Goal: Information Seeking & Learning: Learn about a topic

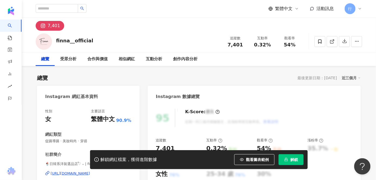
click at [353, 64] on div "總覽 受眾分析 合作與價值 相似網紅 互動分析 創作內容分析" at bounding box center [199, 59] width 326 height 14
click at [138, 57] on div "相似網紅" at bounding box center [126, 59] width 27 height 14
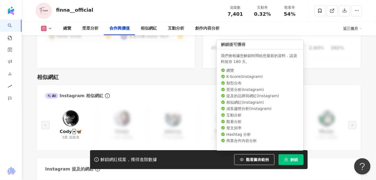
scroll to position [866, 0]
click at [291, 162] on span "解鎖" at bounding box center [294, 160] width 8 height 4
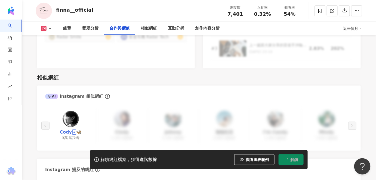
click at [65, 129] on link "Cody🃏🦋" at bounding box center [71, 132] width 22 height 6
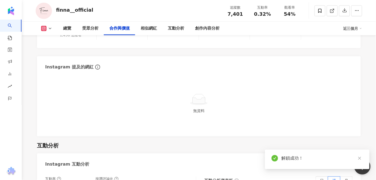
scroll to position [766, 0]
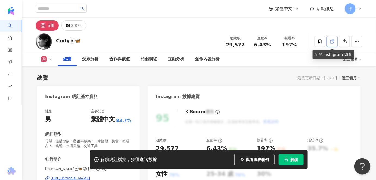
click at [330, 39] on icon at bounding box center [332, 41] width 5 height 5
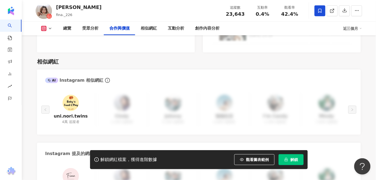
scroll to position [860, 0]
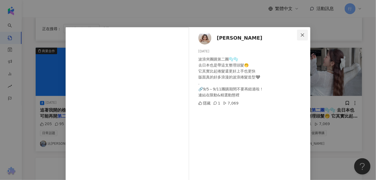
click at [300, 34] on icon "close" at bounding box center [302, 35] width 4 height 4
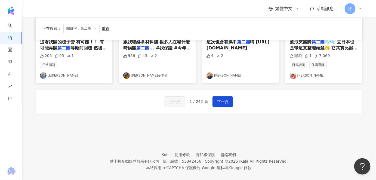
scroll to position [342, 0]
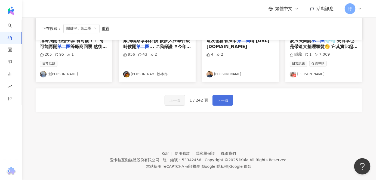
click at [228, 95] on button "下一頁" at bounding box center [222, 100] width 21 height 11
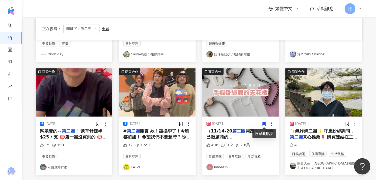
scroll to position [124, 0]
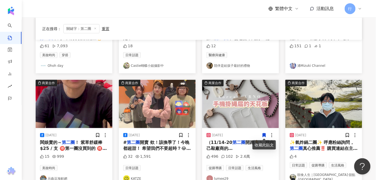
click at [232, 141] on mark "第二團" at bounding box center [238, 142] width 13 height 5
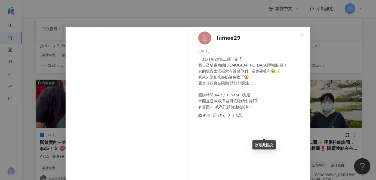
click at [227, 39] on span "lumee29" at bounding box center [229, 38] width 24 height 8
click at [300, 35] on icon "close" at bounding box center [302, 35] width 4 height 4
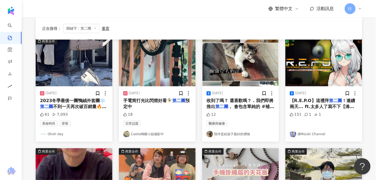
scroll to position [1, 0]
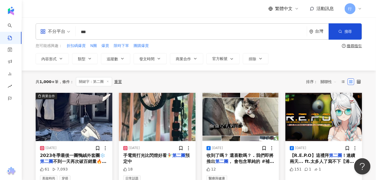
click at [154, 154] on span "手電筒打光比閃燈好看🧚‍♀️" at bounding box center [147, 155] width 49 height 5
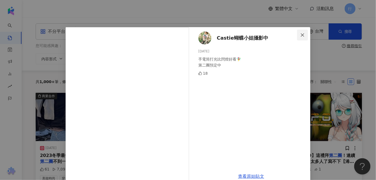
click at [300, 36] on icon "close" at bounding box center [302, 35] width 4 height 4
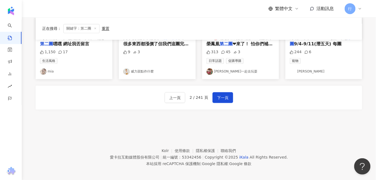
scroll to position [342, 0]
click at [233, 69] on link "花洛米一起去玩耍" at bounding box center [240, 72] width 68 height 7
click at [223, 88] on div "上一頁 2 / 241 頁 下一頁" at bounding box center [199, 98] width 326 height 24
click at [223, 95] on span "下一頁" at bounding box center [222, 98] width 11 height 7
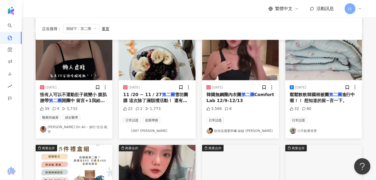
scroll to position [169, 0]
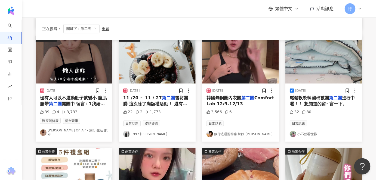
click at [144, 131] on link "1997 江家溱" at bounding box center [157, 134] width 68 height 7
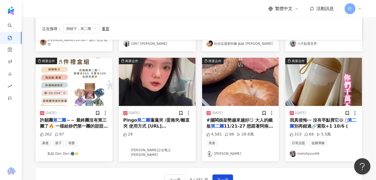
scroll to position [268, 0]
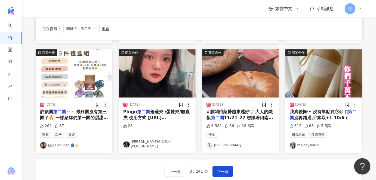
click at [152, 144] on link "森森 美少女戰士Sonson" at bounding box center [157, 144] width 68 height 9
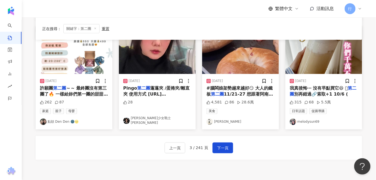
scroll to position [292, 0]
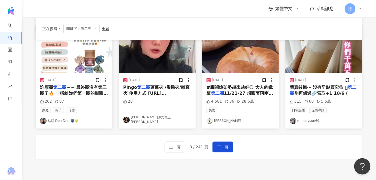
click at [311, 94] on div "2023/10/5 我真後悔⋯ 沒有早點買它😆 𖤐 第二團 別再錯過🔗索取+1 10/6 ( 315 68 5.5萬 日常話題 促購導購 melodysun69" at bounding box center [323, 100] width 77 height 55
click at [308, 87] on span "我真後悔⋯ 沒有早點買它😆 𖤐" at bounding box center [319, 87] width 58 height 5
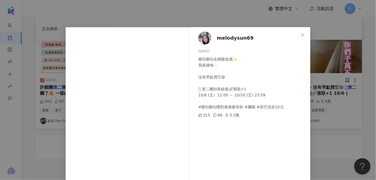
click at [240, 39] on span "melodysun69" at bounding box center [235, 38] width 37 height 8
drag, startPoint x: 302, startPoint y: 35, endPoint x: 288, endPoint y: 43, distance: 15.9
click at [302, 35] on icon "close" at bounding box center [302, 35] width 4 height 4
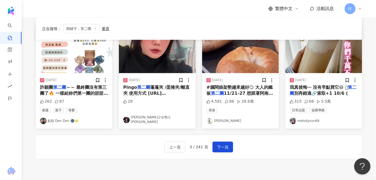
click at [221, 80] on div "2023/9/8 #腦闆娘架勢越來越好😏 大人的鐵板 第二團 11/21-27 想跟著阿南用鐵板 4,581 86 28.6萬 美食 Nancy" at bounding box center [240, 100] width 77 height 55
click at [219, 91] on mark "第二團" at bounding box center [217, 93] width 13 height 5
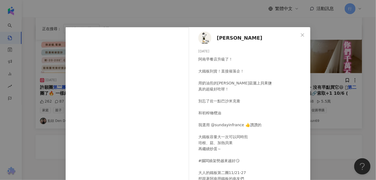
click at [218, 38] on span "Nancy" at bounding box center [239, 38] width 45 height 8
click at [300, 33] on icon "close" at bounding box center [302, 35] width 4 height 4
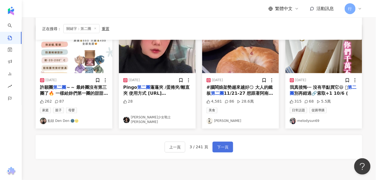
click at [225, 145] on span "下一頁" at bounding box center [222, 147] width 11 height 7
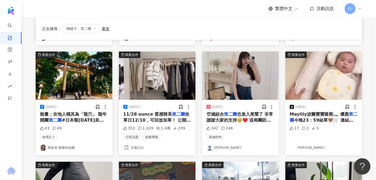
scroll to position [144, 0]
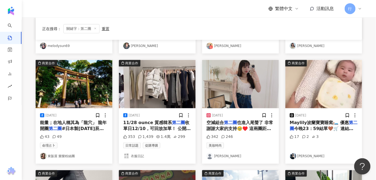
click at [322, 121] on span "Maylily波蘭寶寶睡窩🛏️ 優惠" at bounding box center [319, 122] width 59 height 5
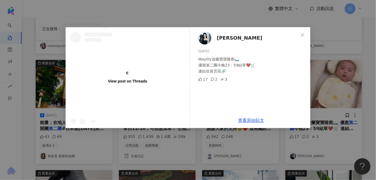
click at [221, 34] on span "NINA" at bounding box center [239, 38] width 45 height 8
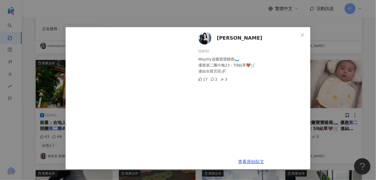
drag, startPoint x: 305, startPoint y: 36, endPoint x: 226, endPoint y: 2, distance: 86.2
click at [305, 36] on span "Close" at bounding box center [302, 35] width 11 height 4
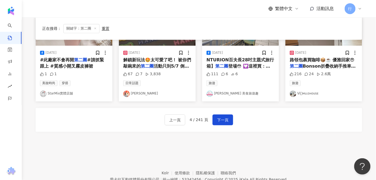
scroll to position [292, 0]
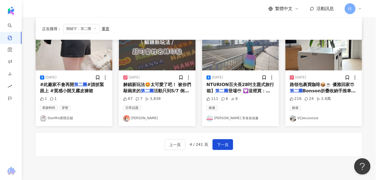
click at [315, 89] on span "Bonson折疊收納手推車 ❤️大" at bounding box center [323, 94] width 66 height 11
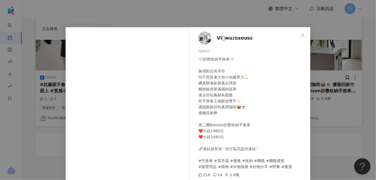
click at [238, 38] on span "V͏i𓍯ᴍᴜᴊɪʜᴏᴜsᴇ" at bounding box center [235, 38] width 36 height 8
click at [300, 35] on icon "close" at bounding box center [302, 35] width 4 height 4
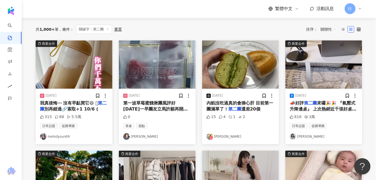
scroll to position [45, 0]
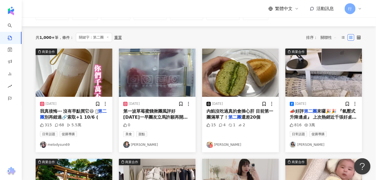
click at [220, 144] on link "Gavin" at bounding box center [240, 145] width 68 height 7
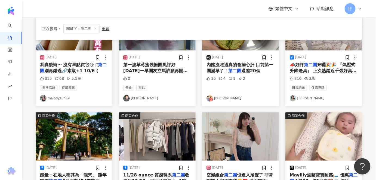
scroll to position [94, 0]
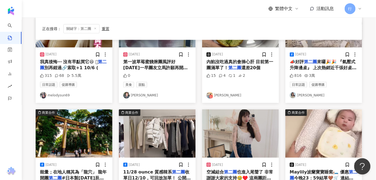
click at [329, 90] on div "日常話題 促購導購 柯以柔" at bounding box center [324, 90] width 68 height 17
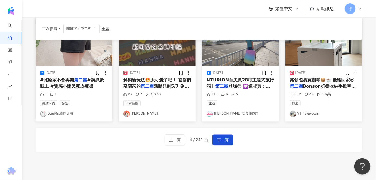
scroll to position [342, 0]
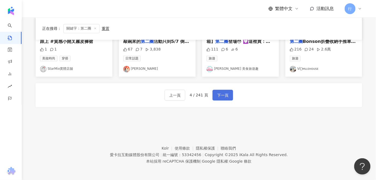
click at [219, 93] on span "下一頁" at bounding box center [222, 95] width 11 height 7
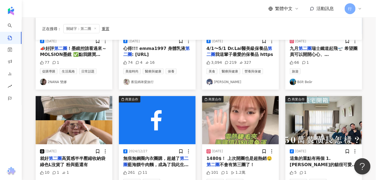
scroll to position [292, 0]
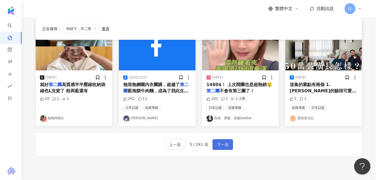
click at [220, 142] on span "下一頁" at bounding box center [222, 145] width 11 height 7
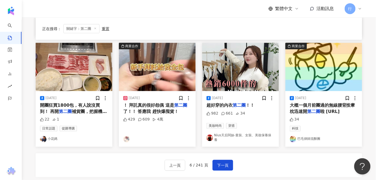
scroll to position [243, 0]
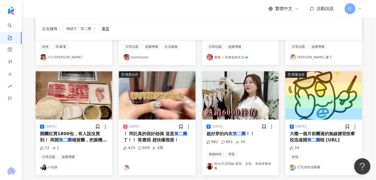
click at [218, 133] on span "超好穿的內衣" at bounding box center [219, 134] width 26 height 5
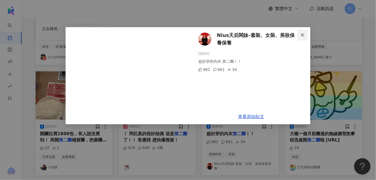
click at [303, 32] on button "Close" at bounding box center [302, 35] width 11 height 11
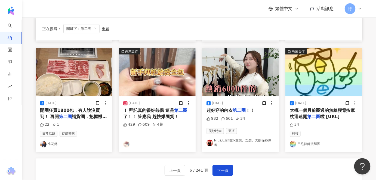
scroll to position [317, 0]
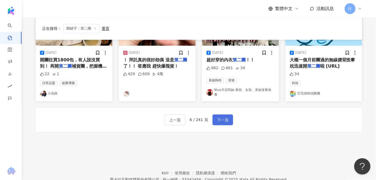
click at [220, 118] on span "下一頁" at bounding box center [222, 120] width 11 height 7
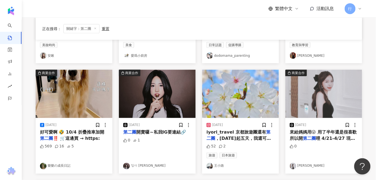
scroll to position [243, 0]
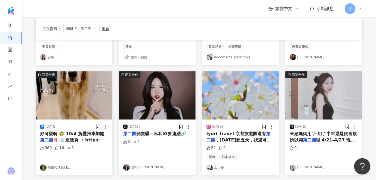
click at [130, 167] on link "임이 零一" at bounding box center [157, 168] width 68 height 7
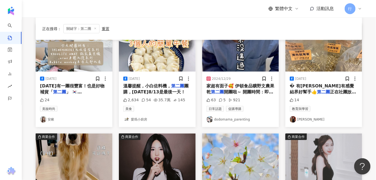
scroll to position [218, 0]
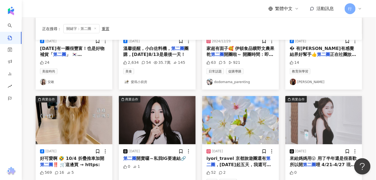
click at [321, 86] on div "2024/11/29 � 有薰有感覺 結界好幫手👍 第二團 正在社團放送中🥰 14 教育與學習 陸元琪" at bounding box center [323, 61] width 77 height 55
click at [301, 83] on link "陸元琪" at bounding box center [324, 82] width 68 height 7
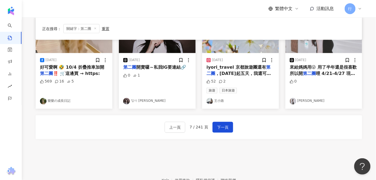
scroll to position [317, 0]
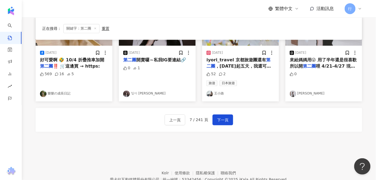
click at [299, 97] on div "2025/4/22 來給媽媽用😜 用了半年還是很喜歡所以開 第二團 哩 4/21-4/27 現在買剛好 0 張聿萱" at bounding box center [323, 73] width 77 height 55
click at [300, 92] on link "張聿萱" at bounding box center [324, 94] width 68 height 7
click at [218, 123] on button "下一頁" at bounding box center [222, 120] width 21 height 11
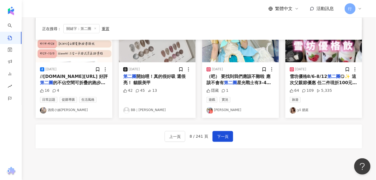
scroll to position [292, 0]
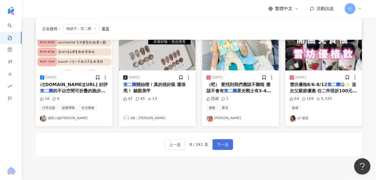
click at [222, 142] on span "下一頁" at bounding box center [222, 145] width 11 height 7
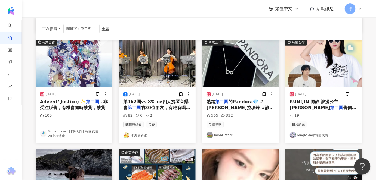
scroll to position [169, 0]
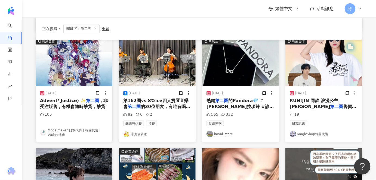
click at [252, 116] on div "2025/6/16 熱銷 第二團 的Pandora💎 #潘朵拉項鍊 #誰買誰好看🙂‍↔️ PANDORA 無限項鍊 售完了一個多月再開團～ 莫比烏斯環超級好看…" at bounding box center [240, 113] width 77 height 55
click at [231, 131] on link "hayai_store" at bounding box center [240, 134] width 68 height 7
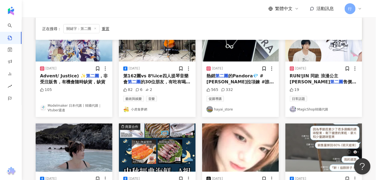
scroll to position [317, 0]
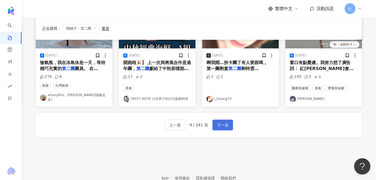
click at [220, 122] on span "下一頁" at bounding box center [222, 125] width 11 height 7
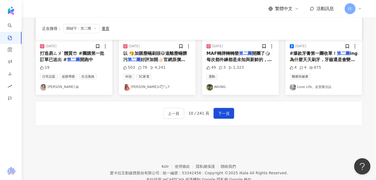
scroll to position [268, 0]
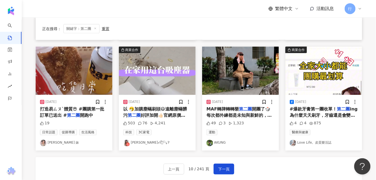
click at [138, 142] on link "哈妮妮⁎ʕ͙˒ིྀ͡˔˓͙Ɂ" at bounding box center [157, 143] width 68 height 7
click at [224, 170] on span "下一頁" at bounding box center [223, 169] width 11 height 7
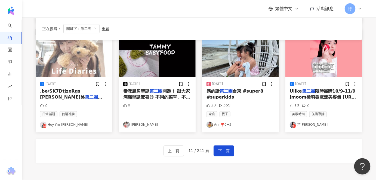
scroll to position [317, 0]
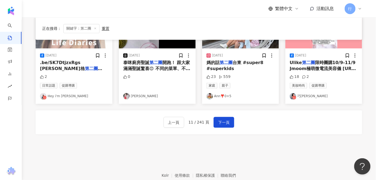
click at [139, 94] on link "吳綝恩" at bounding box center [157, 96] width 68 height 7
click at [302, 93] on link "巧喬Chiau" at bounding box center [324, 96] width 68 height 7
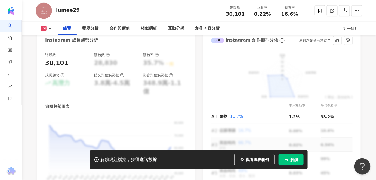
scroll to position [346, 0]
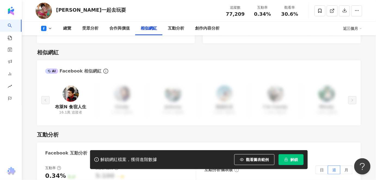
scroll to position [766, 0]
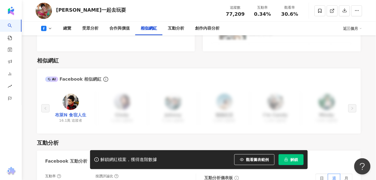
click at [72, 112] on link "布萊N 食宿人生" at bounding box center [70, 115] width 31 height 6
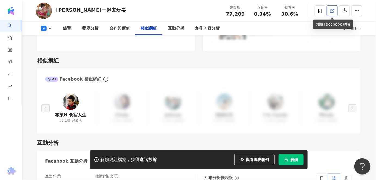
click at [333, 13] on icon at bounding box center [332, 10] width 5 height 5
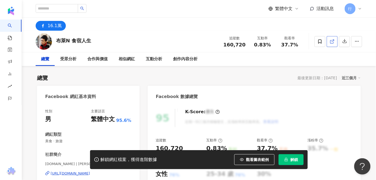
click at [331, 39] on span at bounding box center [332, 42] width 5 height 6
click at [330, 39] on span at bounding box center [332, 42] width 5 height 6
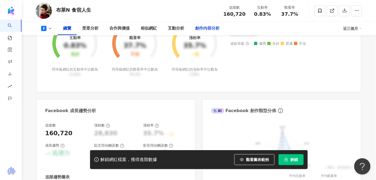
scroll to position [148, 0]
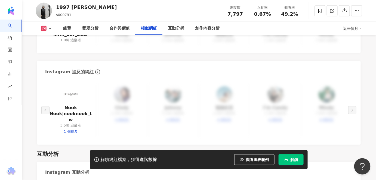
scroll to position [939, 0]
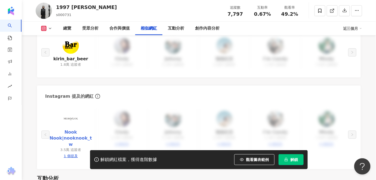
click at [70, 130] on link "Nook Nook|nooknook_tw" at bounding box center [70, 138] width 42 height 18
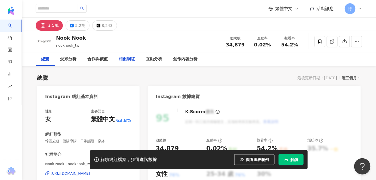
click at [131, 58] on div "相似網紅" at bounding box center [127, 59] width 16 height 7
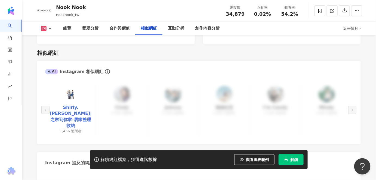
click at [70, 114] on link "Shirly.gotoyourhouse|之琳到你家-居家整理收納" at bounding box center [70, 117] width 42 height 24
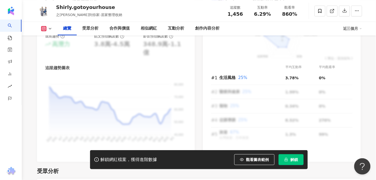
scroll to position [272, 0]
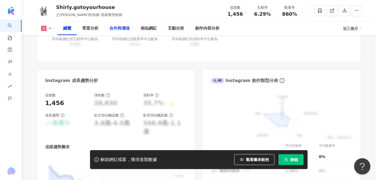
click at [133, 30] on div "合作與價值" at bounding box center [119, 29] width 31 height 14
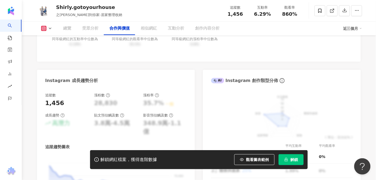
scroll to position [741, 0]
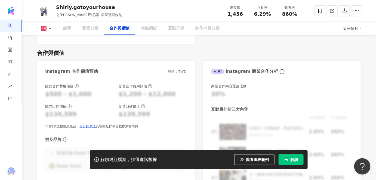
click at [151, 30] on div "相似網紅" at bounding box center [149, 28] width 16 height 7
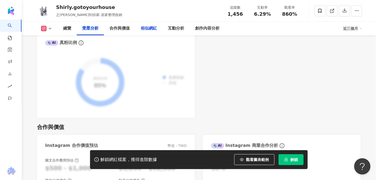
drag, startPoint x: 148, startPoint y: 25, endPoint x: 150, endPoint y: 27, distance: 3.3
click at [148, 26] on div "相似網紅" at bounding box center [148, 29] width 27 height 14
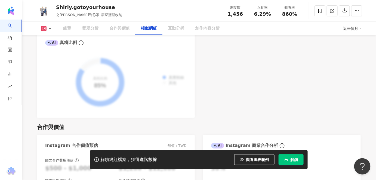
scroll to position [895, 0]
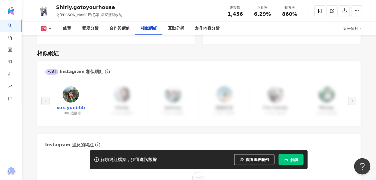
click at [76, 105] on link "xox.yuniibb" at bounding box center [71, 108] width 29 height 6
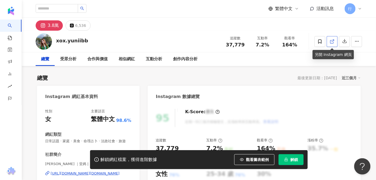
click at [337, 41] on link at bounding box center [332, 41] width 11 height 11
click at [319, 41] on icon at bounding box center [319, 41] width 5 height 5
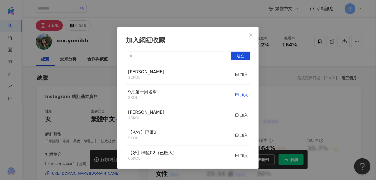
click at [240, 94] on div "加入" at bounding box center [241, 95] width 13 height 6
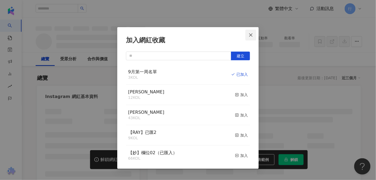
click at [249, 38] on button "Close" at bounding box center [250, 35] width 11 height 11
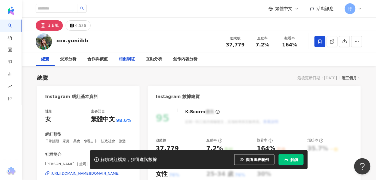
click at [131, 56] on div "相似網紅" at bounding box center [127, 59] width 16 height 7
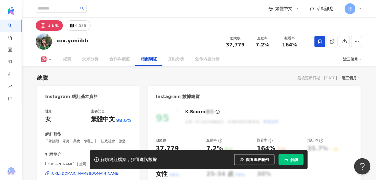
scroll to position [890, 0]
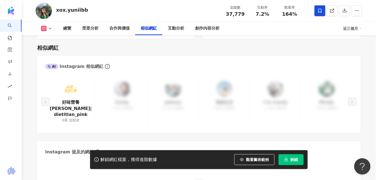
click at [73, 92] on img at bounding box center [71, 89] width 16 height 16
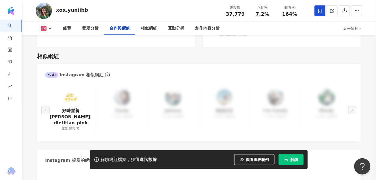
scroll to position [865, 0]
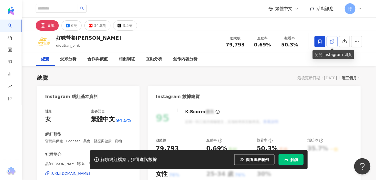
click at [328, 44] on link at bounding box center [332, 41] width 11 height 11
click at [128, 60] on div "相似網紅" at bounding box center [127, 59] width 16 height 7
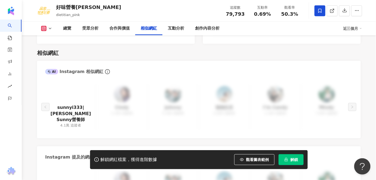
scroll to position [940, 0]
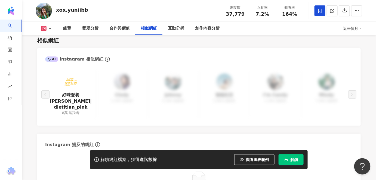
scroll to position [914, 0]
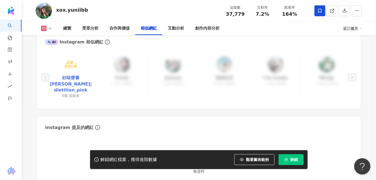
click at [79, 83] on link "好味營養師品瑄|dietitian_pink" at bounding box center [70, 84] width 42 height 18
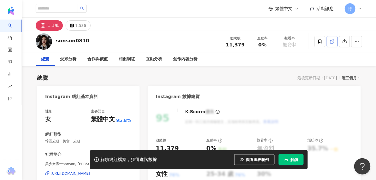
click at [329, 43] on link at bounding box center [332, 41] width 11 height 11
click at [325, 40] on span at bounding box center [319, 41] width 11 height 11
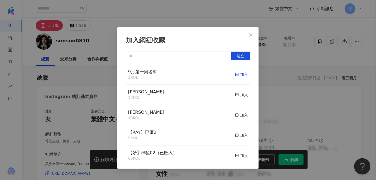
click at [239, 75] on div "加入" at bounding box center [241, 75] width 13 height 6
click at [250, 37] on icon "close" at bounding box center [251, 35] width 4 height 4
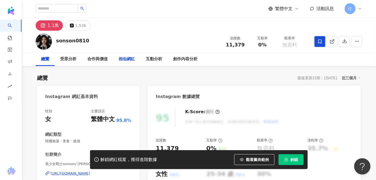
drag, startPoint x: 98, startPoint y: 61, endPoint x: 129, endPoint y: 60, distance: 31.8
click at [102, 61] on div "加入網紅收藏 建立 9月第一周名單 4 KOL 已加入 EMMA 12 KOL 加入 nina 43 KOL 加入 【RAY】已匯2 9 KOL 加入 【妙】…" at bounding box center [188, 90] width 376 height 180
click at [130, 60] on div "相似網紅" at bounding box center [127, 59] width 16 height 7
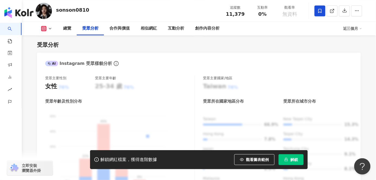
scroll to position [464, 0]
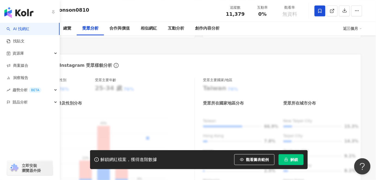
click at [23, 28] on link "AI 找網紅" at bounding box center [18, 28] width 23 height 5
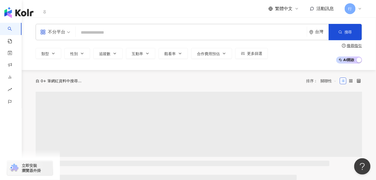
click at [8, 26] on link "AI 找網紅" at bounding box center [13, 33] width 11 height 21
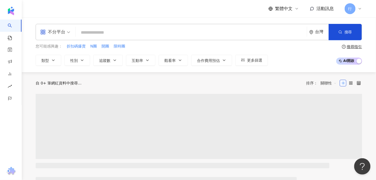
click at [116, 30] on input "search" at bounding box center [191, 32] width 227 height 10
paste input "**********"
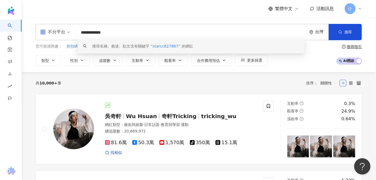
click at [120, 35] on input "**********" at bounding box center [191, 32] width 227 height 10
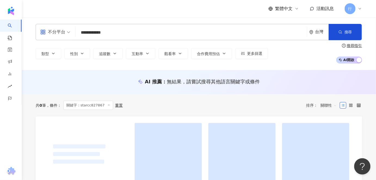
click at [120, 32] on input "**********" at bounding box center [191, 32] width 227 height 10
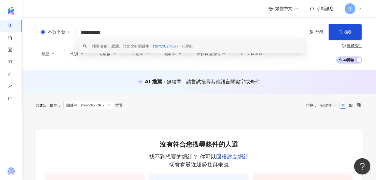
drag, startPoint x: 124, startPoint y: 32, endPoint x: 78, endPoint y: 31, distance: 46.0
click at [78, 32] on input "**********" at bounding box center [191, 32] width 227 height 10
paste input "**********"
type input "**********"
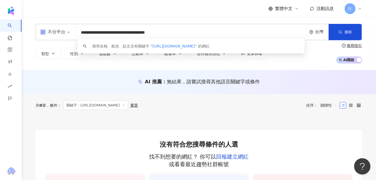
drag, startPoint x: 181, startPoint y: 35, endPoint x: 79, endPoint y: 33, distance: 102.0
click at [79, 33] on input "**********" at bounding box center [191, 32] width 227 height 10
paste input "search"
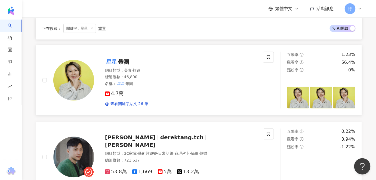
scroll to position [272, 0]
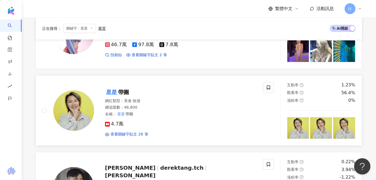
type input "**"
click at [128, 95] on span "帶團" at bounding box center [123, 92] width 11 height 7
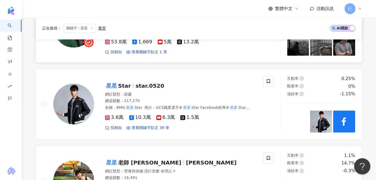
scroll to position [445, 0]
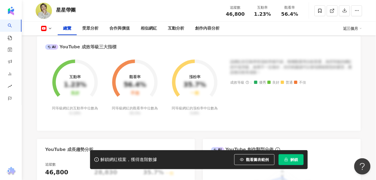
scroll to position [99, 0]
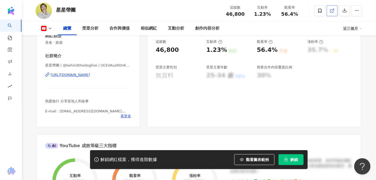
click at [330, 10] on icon at bounding box center [331, 11] width 3 height 3
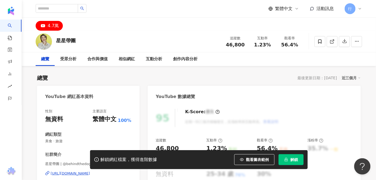
scroll to position [0, 0]
drag, startPoint x: 86, startPoint y: 39, endPoint x: 49, endPoint y: 39, distance: 36.2
click at [49, 39] on div "星星帶團 追蹤數 46,800 互動率 1.23% 觀看率 56.4%" at bounding box center [199, 41] width 348 height 21
copy div "星星帶團"
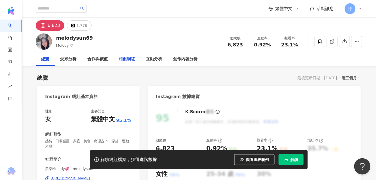
click at [124, 58] on div "相似網紅" at bounding box center [127, 59] width 16 height 7
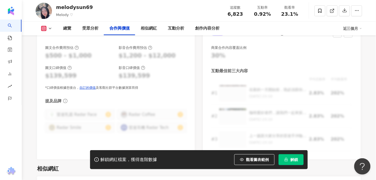
scroll to position [772, 0]
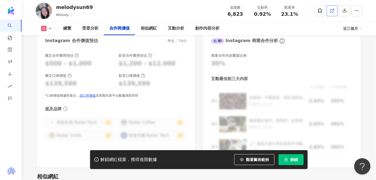
click at [328, 9] on link at bounding box center [332, 10] width 11 height 11
click at [317, 12] on icon at bounding box center [319, 10] width 5 height 5
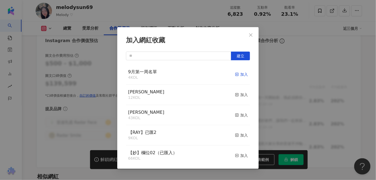
click at [235, 75] on div "加入" at bounding box center [241, 75] width 13 height 6
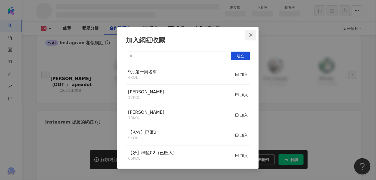
scroll to position [661, 0]
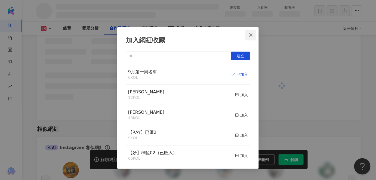
click at [248, 34] on span "Close" at bounding box center [250, 35] width 11 height 4
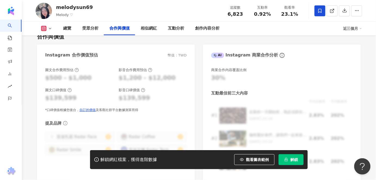
scroll to position [741, 0]
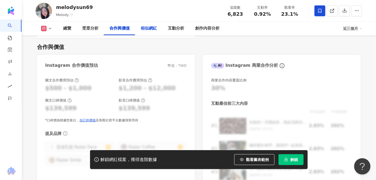
click at [156, 29] on div "相似網紅" at bounding box center [149, 28] width 16 height 7
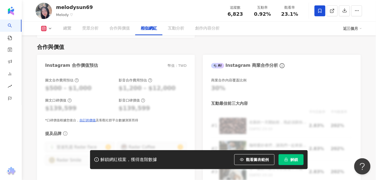
scroll to position [890, 0]
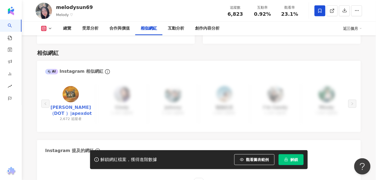
click at [76, 107] on link "陳麒安 （DOT ）|apexdot" at bounding box center [70, 111] width 42 height 12
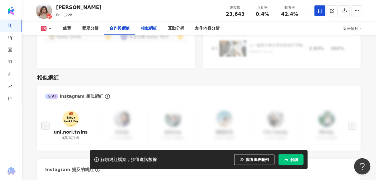
click at [152, 29] on div "相似網紅" at bounding box center [149, 28] width 16 height 7
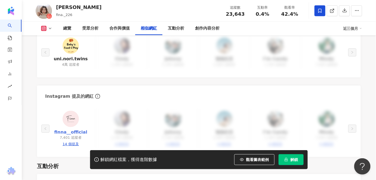
scroll to position [934, 0]
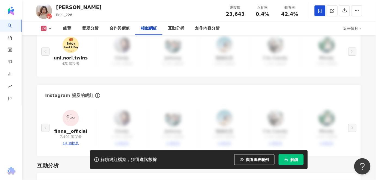
click at [76, 120] on link at bounding box center [71, 119] width 16 height 18
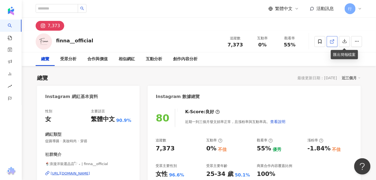
click at [329, 39] on link at bounding box center [332, 41] width 11 height 11
click at [126, 57] on div "相似網紅" at bounding box center [127, 59] width 16 height 7
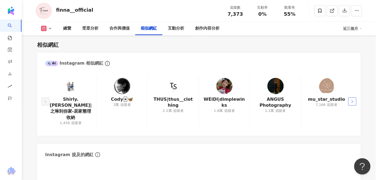
click at [349, 98] on button "button" at bounding box center [352, 102] width 8 height 8
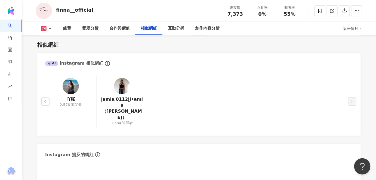
click at [70, 86] on img at bounding box center [71, 86] width 16 height 16
click at [118, 87] on img at bounding box center [122, 86] width 16 height 16
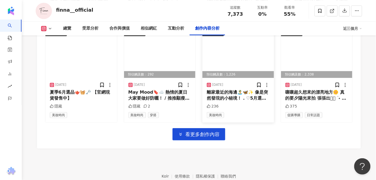
scroll to position [1947, 0]
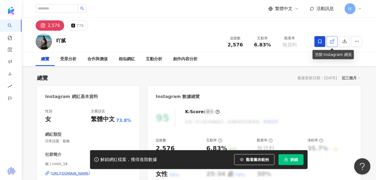
click at [334, 43] on link at bounding box center [332, 41] width 11 height 11
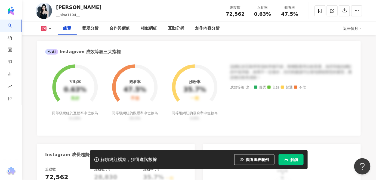
scroll to position [74, 0]
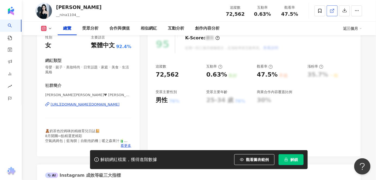
click at [333, 6] on link at bounding box center [332, 10] width 11 height 11
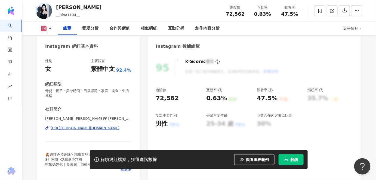
scroll to position [49, 0]
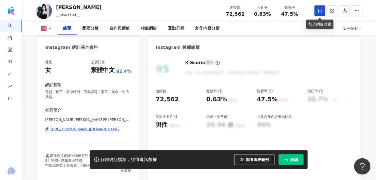
click at [324, 11] on span at bounding box center [319, 10] width 11 height 11
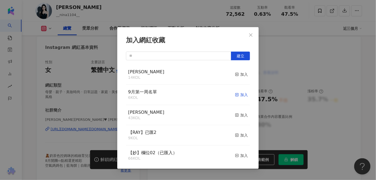
click at [237, 95] on div "加入" at bounding box center [241, 95] width 13 height 6
click at [253, 33] on icon "close" at bounding box center [251, 35] width 4 height 4
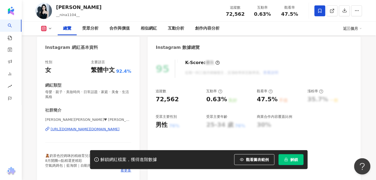
scroll to position [0, 0]
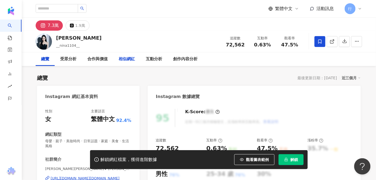
click at [125, 60] on div "相似網紅" at bounding box center [127, 59] width 16 height 7
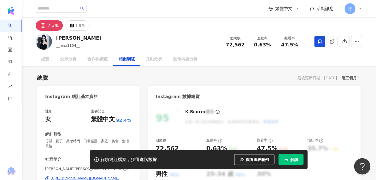
scroll to position [890, 0]
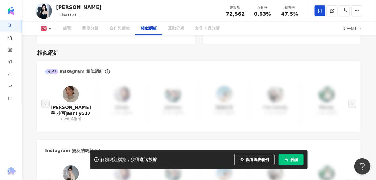
click at [68, 93] on img at bounding box center [71, 94] width 16 height 16
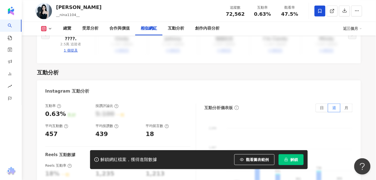
scroll to position [988, 0]
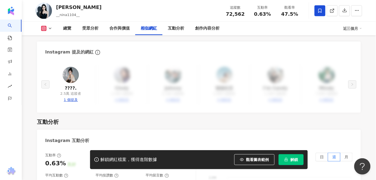
click at [71, 74] on img at bounding box center [71, 75] width 16 height 16
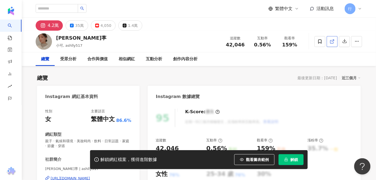
click at [330, 44] on span at bounding box center [332, 42] width 5 height 6
click at [121, 60] on div "相似網紅" at bounding box center [127, 59] width 16 height 7
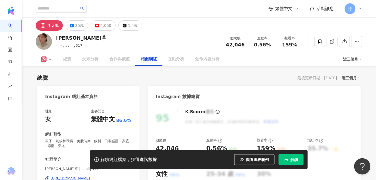
scroll to position [895, 0]
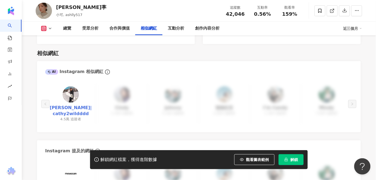
click at [78, 105] on link "[PERSON_NAME]|cathy2wildddd" at bounding box center [70, 111] width 42 height 12
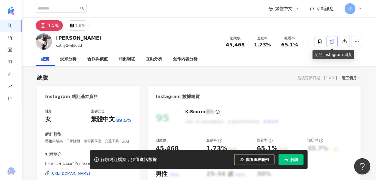
click at [331, 40] on icon at bounding box center [331, 41] width 3 height 3
click at [123, 59] on div "相似網紅" at bounding box center [127, 59] width 16 height 7
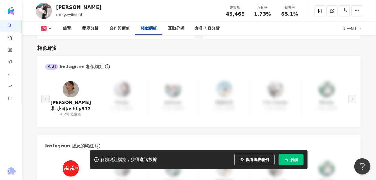
scroll to position [985, 0]
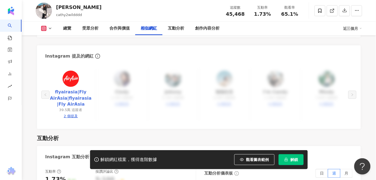
click at [72, 93] on link "flyairasia|Fly AirAsia|flyairasia|Fly AirAsia" at bounding box center [70, 98] width 42 height 18
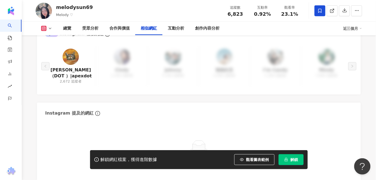
scroll to position [988, 0]
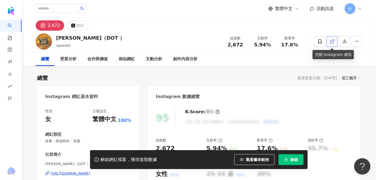
click at [333, 41] on icon at bounding box center [332, 41] width 5 height 5
click at [130, 58] on div "相似網紅" at bounding box center [127, 59] width 16 height 7
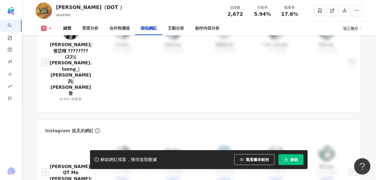
scroll to position [940, 0]
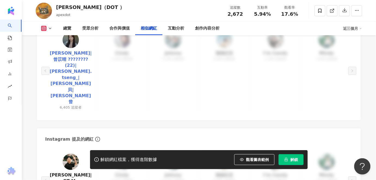
click at [71, 51] on link "曾苡晴 Kimmy|曾苡晴 ???????? (22)|kimmy.tseng_|Kimmy貝貝|Kimmy曾" at bounding box center [70, 77] width 42 height 55
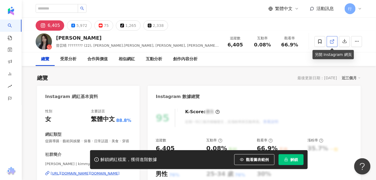
click at [333, 43] on icon at bounding box center [332, 41] width 5 height 5
click at [132, 61] on div "相似網紅" at bounding box center [127, 59] width 16 height 7
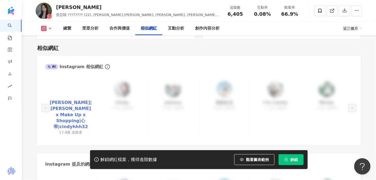
scroll to position [930, 0]
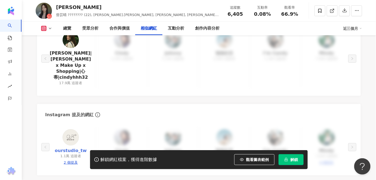
click at [73, 148] on link "ourstudio_tw" at bounding box center [71, 151] width 32 height 6
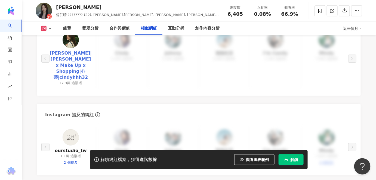
click at [80, 65] on link "Cindy H|Cindy x Make Up x Shopping|心蒂|cindyhhh32" at bounding box center [70, 65] width 42 height 30
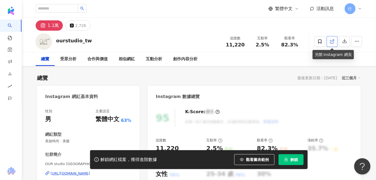
click at [331, 41] on icon at bounding box center [332, 41] width 5 height 5
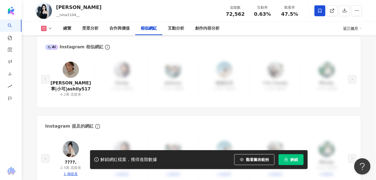
click at [9, 25] on link "AI 找網紅" at bounding box center [13, 30] width 11 height 21
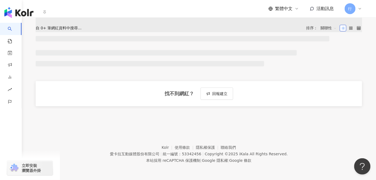
click at [8, 27] on link "AI 找網紅" at bounding box center [13, 33] width 11 height 21
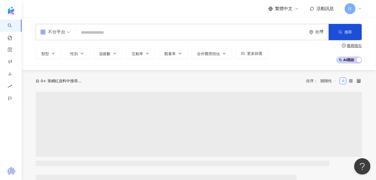
drag, startPoint x: 98, startPoint y: 26, endPoint x: 109, endPoint y: 29, distance: 10.9
click at [102, 26] on div "不分平台 台灣 搜尋" at bounding box center [199, 32] width 326 height 16
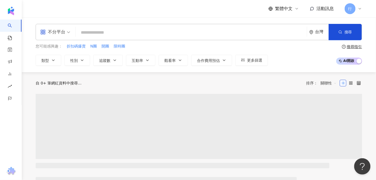
click at [125, 33] on input "search" at bounding box center [191, 32] width 227 height 10
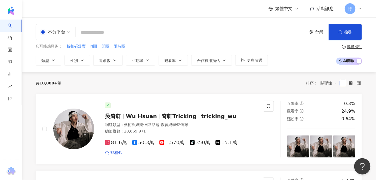
paste input "*********"
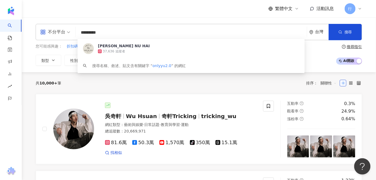
type input "*********"
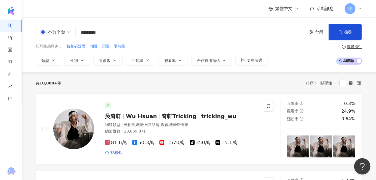
click at [203, 38] on div "不分平台 ********* 台灣 搜尋 61116804-b194-4fb2-8ca0-4b99d6065e51 HAN NU HAI 37,636 追蹤者…" at bounding box center [199, 32] width 326 height 16
click at [113, 33] on input "*********" at bounding box center [191, 32] width 227 height 10
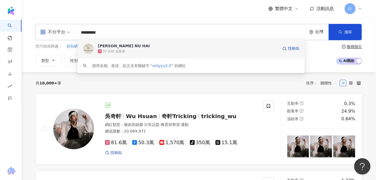
click at [111, 47] on div "HAN NU HAI" at bounding box center [124, 45] width 52 height 5
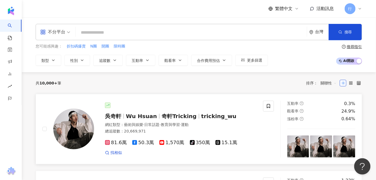
scroll to position [49, 0]
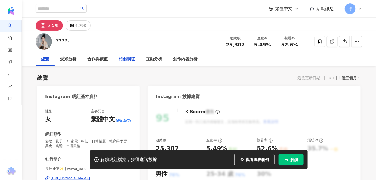
click at [126, 57] on div "相似網紅" at bounding box center [127, 59] width 16 height 7
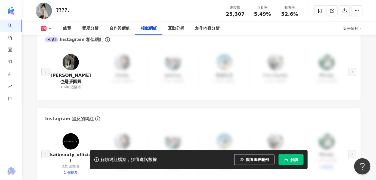
scroll to position [915, 0]
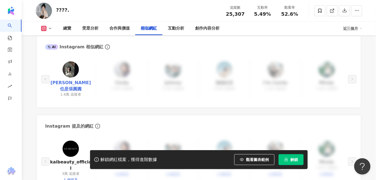
click at [62, 80] on link "[PERSON_NAME]也是張圓圓" at bounding box center [70, 86] width 42 height 12
click at [75, 141] on img at bounding box center [71, 149] width 16 height 16
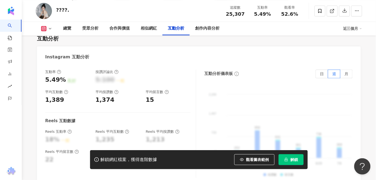
scroll to position [1039, 0]
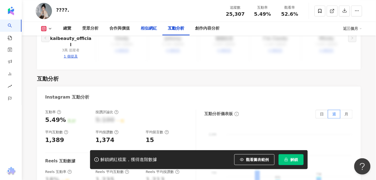
click at [149, 28] on div "相似網紅" at bounding box center [149, 28] width 16 height 7
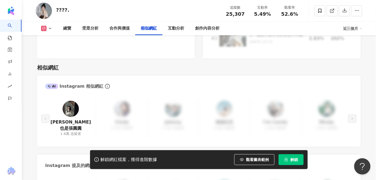
scroll to position [876, 0]
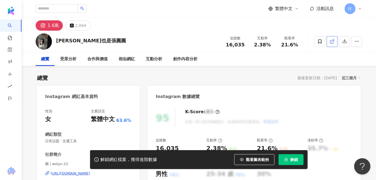
click at [332, 41] on line at bounding box center [333, 41] width 2 height 2
click at [121, 61] on div "相似網紅" at bounding box center [127, 59] width 16 height 7
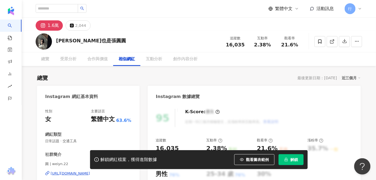
scroll to position [886, 0]
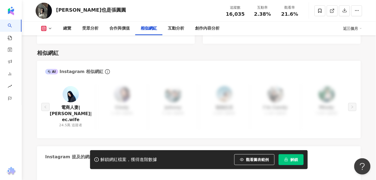
click at [72, 91] on img at bounding box center [71, 94] width 16 height 16
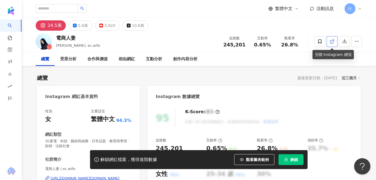
click at [334, 42] on icon at bounding box center [332, 41] width 5 height 5
click at [120, 59] on div "相似網紅" at bounding box center [127, 59] width 16 height 7
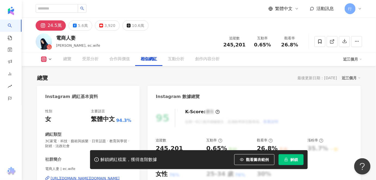
scroll to position [886, 0]
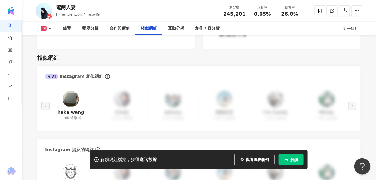
click at [77, 91] on img at bounding box center [71, 99] width 16 height 16
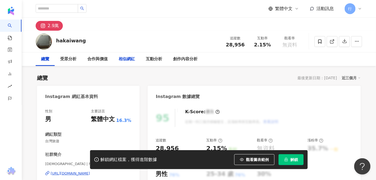
click at [125, 59] on div "相似網紅" at bounding box center [127, 59] width 16 height 7
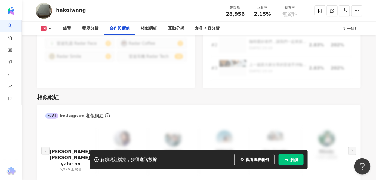
scroll to position [856, 0]
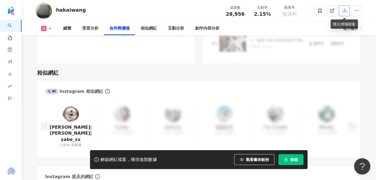
click at [340, 9] on button "button" at bounding box center [344, 10] width 11 height 11
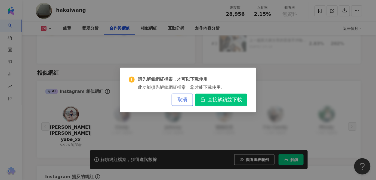
click at [183, 99] on span "取消" at bounding box center [182, 100] width 10 height 6
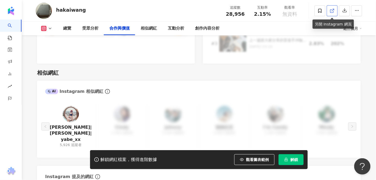
click at [333, 11] on icon at bounding box center [332, 10] width 5 height 5
click at [69, 110] on img at bounding box center [71, 114] width 16 height 16
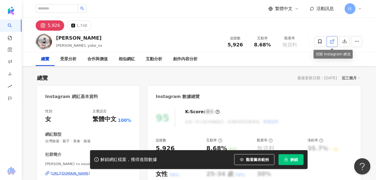
click at [330, 44] on icon at bounding box center [332, 41] width 5 height 5
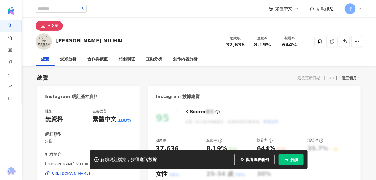
click at [318, 41] on icon at bounding box center [319, 41] width 5 height 5
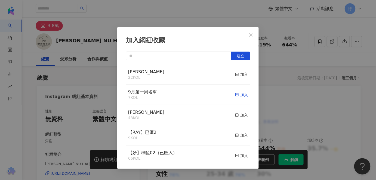
click at [237, 95] on div "加入" at bounding box center [241, 95] width 13 height 6
click at [252, 36] on icon "close" at bounding box center [251, 35] width 4 height 4
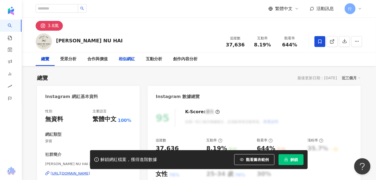
click at [124, 56] on div "相似網紅" at bounding box center [127, 59] width 16 height 7
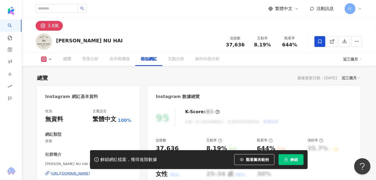
scroll to position [884, 0]
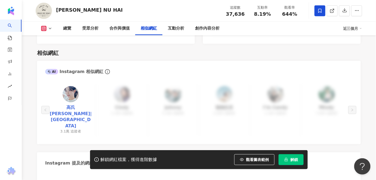
click at [66, 105] on link "高氏[PERSON_NAME]|[GEOGRAPHIC_DATA]" at bounding box center [70, 117] width 42 height 24
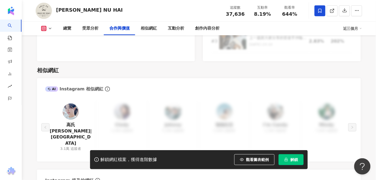
scroll to position [860, 0]
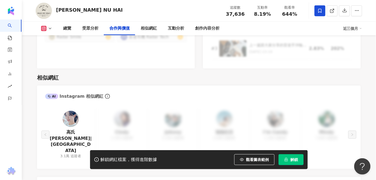
click at [73, 111] on img at bounding box center [71, 119] width 16 height 16
click at [330, 11] on icon at bounding box center [331, 11] width 3 height 3
click at [67, 117] on img at bounding box center [71, 119] width 16 height 16
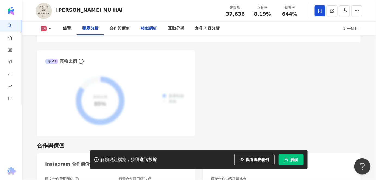
click at [152, 26] on div "相似網紅" at bounding box center [149, 28] width 16 height 7
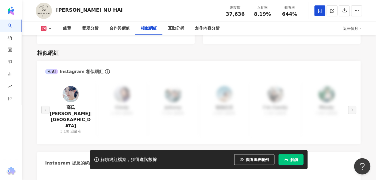
scroll to position [909, 0]
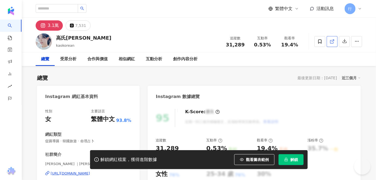
click at [333, 41] on icon at bounding box center [332, 41] width 5 height 5
click at [333, 42] on icon at bounding box center [332, 41] width 5 height 5
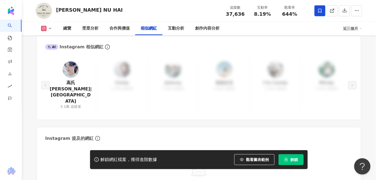
click at [340, 151] on div "無資料" at bounding box center [198, 175] width 307 height 49
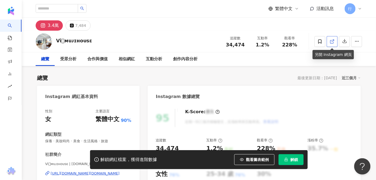
click at [331, 39] on span at bounding box center [332, 42] width 5 height 6
click at [129, 61] on div "相似網紅" at bounding box center [127, 59] width 16 height 7
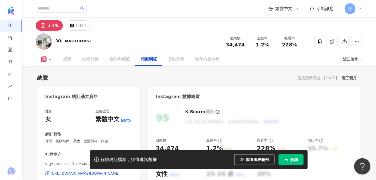
scroll to position [890, 0]
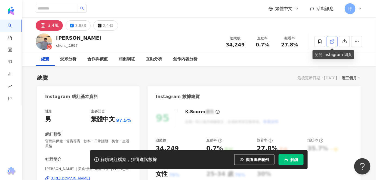
click at [333, 44] on icon at bounding box center [332, 41] width 5 height 5
click at [120, 58] on div "相似網紅" at bounding box center [127, 59] width 16 height 7
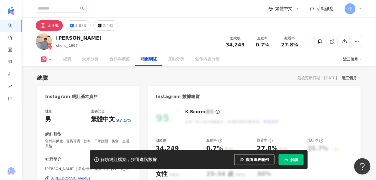
scroll to position [895, 0]
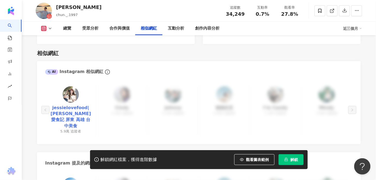
click at [69, 105] on link "jessielovefood|潔西愛食記 屏東 高雄 台中美食" at bounding box center [70, 117] width 42 height 24
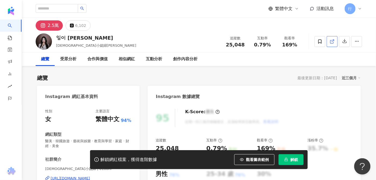
click at [333, 41] on icon at bounding box center [332, 41] width 5 height 5
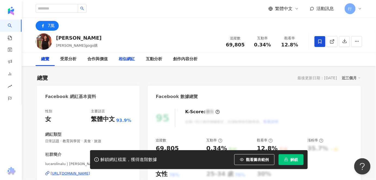
click at [126, 56] on div "相似網紅" at bounding box center [127, 59] width 16 height 7
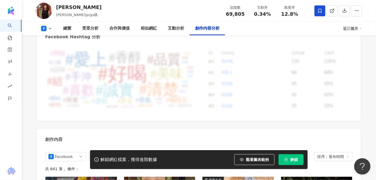
scroll to position [1385, 0]
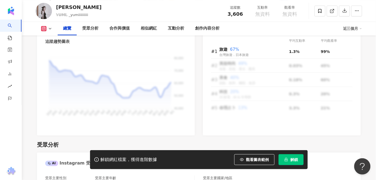
scroll to position [371, 0]
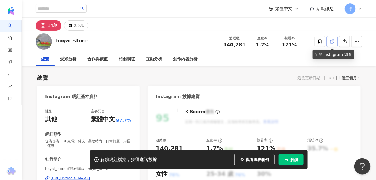
click at [331, 43] on icon at bounding box center [331, 41] width 3 height 3
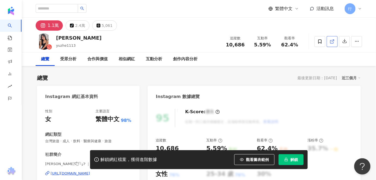
click at [334, 42] on icon at bounding box center [332, 41] width 5 height 5
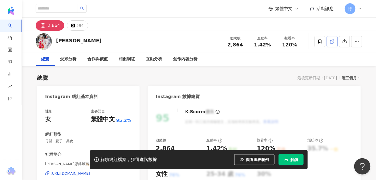
click at [337, 41] on link at bounding box center [332, 41] width 11 height 11
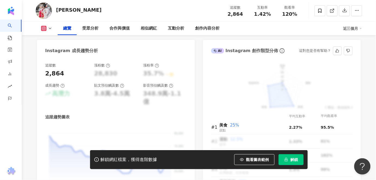
scroll to position [198, 0]
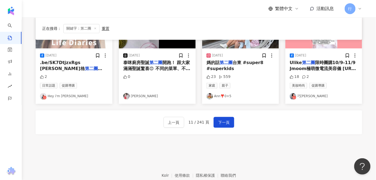
scroll to position [292, 0]
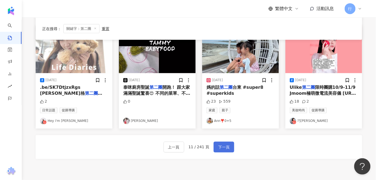
click at [223, 146] on span "下一頁" at bounding box center [223, 147] width 11 height 7
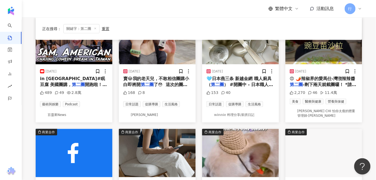
scroll to position [196, 0]
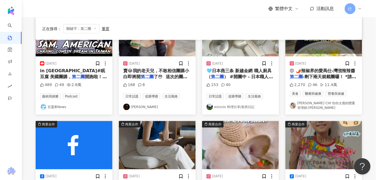
click at [305, 103] on link "CHI CHING CHI 怕你太瘦的體重管理師-瑪姬" at bounding box center [324, 105] width 68 height 9
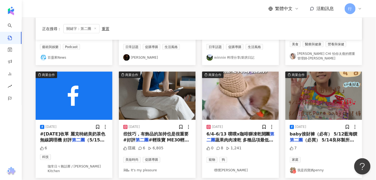
scroll to position [270, 0]
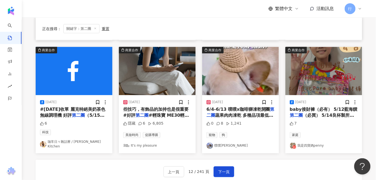
click at [151, 116] on span "#輕珠寶 ME30輕珠寶 的設" at bounding box center [156, 118] width 66 height 11
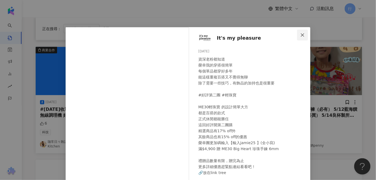
click at [301, 36] on icon "close" at bounding box center [302, 35] width 4 height 4
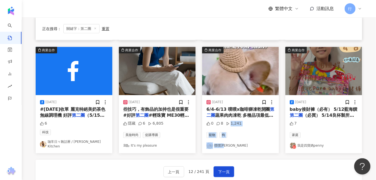
click at [256, 148] on div "2025/6/4 6/4-6/13 噗噗x咖啡獅凍乾開團 第二團 蔬果肉肉凍乾 多種品項最低優惠7 0 8 1,241 寵物 狗 噗噗麻麻" at bounding box center [240, 124] width 77 height 58
click at [286, 160] on div "上一頁 12 / 241 頁 下一頁" at bounding box center [199, 172] width 326 height 24
click at [225, 143] on link "噗噗麻麻" at bounding box center [240, 146] width 68 height 7
click at [225, 169] on span "下一頁" at bounding box center [223, 172] width 11 height 7
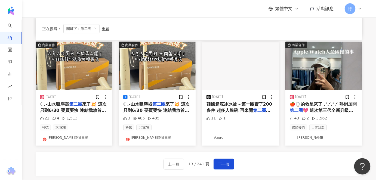
scroll to position [268, 0]
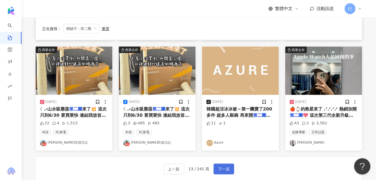
click at [226, 171] on span "下一頁" at bounding box center [223, 169] width 11 height 7
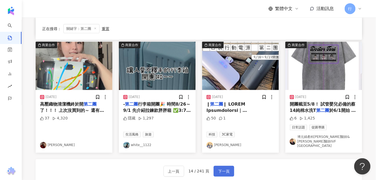
scroll to position [270, 0]
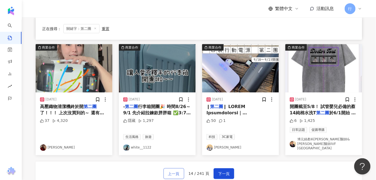
click at [169, 169] on button "上一頁" at bounding box center [173, 174] width 21 height 11
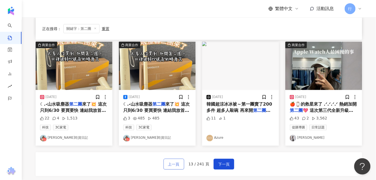
scroll to position [268, 0]
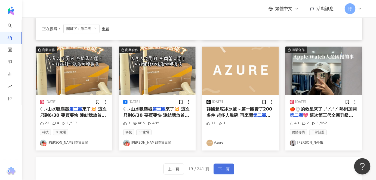
click at [232, 166] on button "下一頁" at bounding box center [223, 169] width 21 height 11
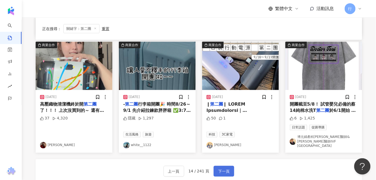
scroll to position [270, 0]
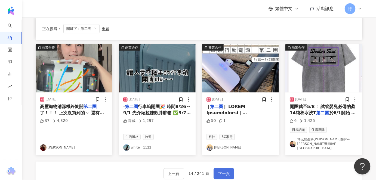
click at [225, 171] on span "下一頁" at bounding box center [223, 174] width 11 height 7
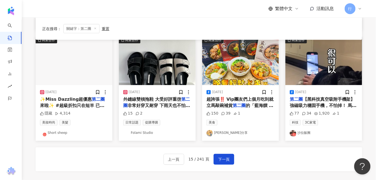
scroll to position [317, 0]
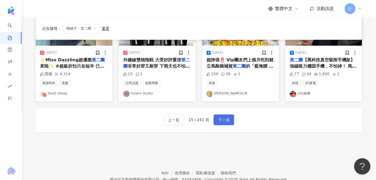
click at [228, 123] on button "下一頁" at bounding box center [223, 120] width 21 height 11
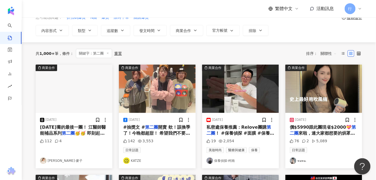
scroll to position [20, 0]
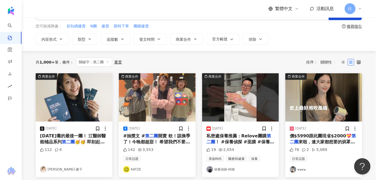
click at [58, 160] on div "112 4" at bounding box center [74, 155] width 68 height 16
click at [58, 169] on link "安乙蕎-麥子" at bounding box center [74, 169] width 68 height 7
click at [327, 139] on span "來啦，連大家都想要的烘罩也有囉🫶" at bounding box center [322, 144] width 65 height 11
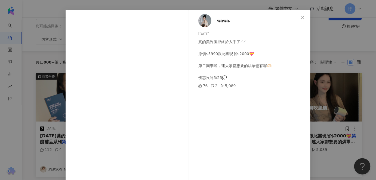
scroll to position [14, 0]
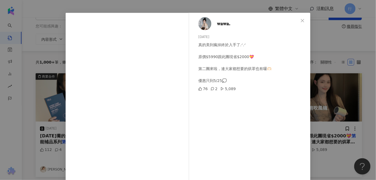
click at [327, 27] on div "𝐰𝐚𝐰𝐚. 2024/5/20 真的美到瘋掉終於入手了.ᐟ.ᐟ 原價$5990跟此團現省$2000💝 第二團來啦，連大家都想要的烘罩也有囉🫶🏻 優惠只到5/2…" at bounding box center [188, 90] width 376 height 180
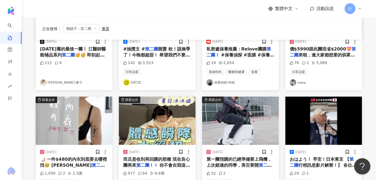
scroll to position [99, 0]
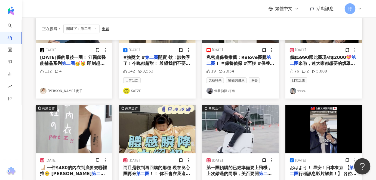
click at [303, 90] on link "𝐰𝐚𝐰𝐚." at bounding box center [324, 91] width 68 height 7
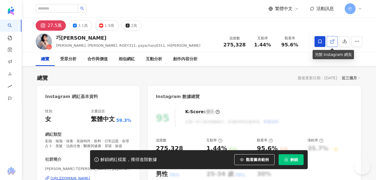
click at [328, 42] on link at bounding box center [332, 41] width 11 height 11
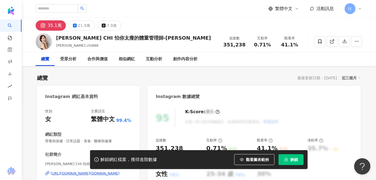
click at [321, 111] on div "95 K-Score : 優良 近期一到三個月積極發文，且漲粉率與互動率高。 查看說明" at bounding box center [254, 118] width 197 height 18
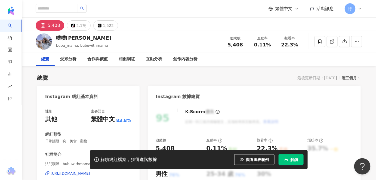
click at [221, 54] on div "總覽 受眾分析 合作與價值 相似網紅 互動分析 創作內容分析" at bounding box center [199, 59] width 326 height 14
click at [331, 41] on icon at bounding box center [332, 41] width 5 height 5
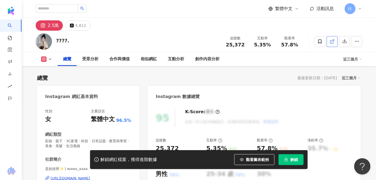
click at [332, 41] on line at bounding box center [333, 41] width 2 height 2
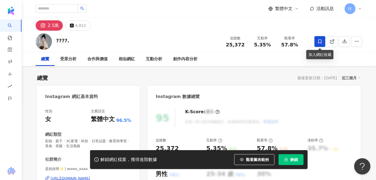
click at [318, 43] on icon at bounding box center [319, 41] width 5 height 5
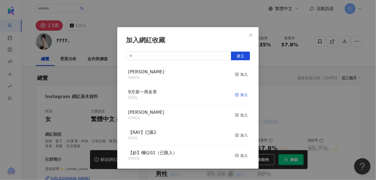
click at [235, 93] on span "button" at bounding box center [237, 95] width 4 height 4
click at [333, 82] on div "加入網紅收藏 建立 9月第一周名單 9 KOL 已加入 EMMA 50 KOL 加入 [PERSON_NAME] 43 KOL 加入 【[PERSON_NAM…" at bounding box center [188, 90] width 376 height 180
